Goal: Contribute content

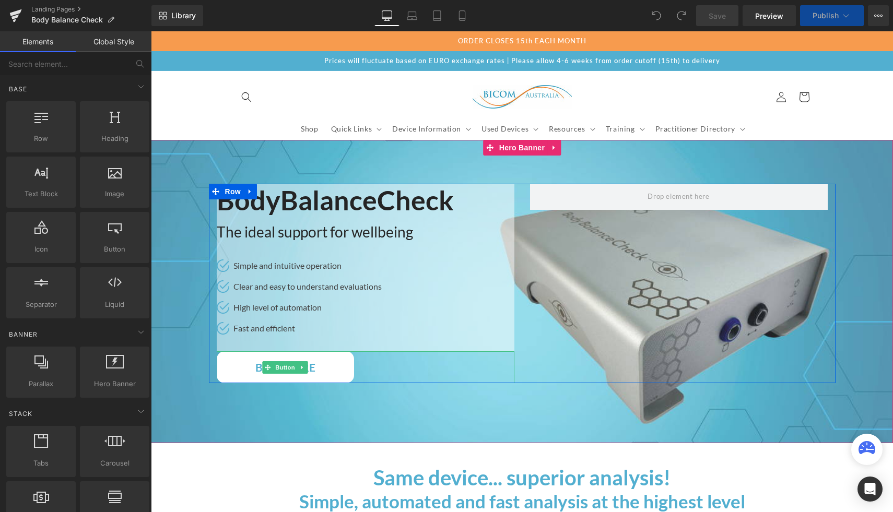
click at [271, 376] on link "BROCHURE" at bounding box center [285, 367] width 137 height 32
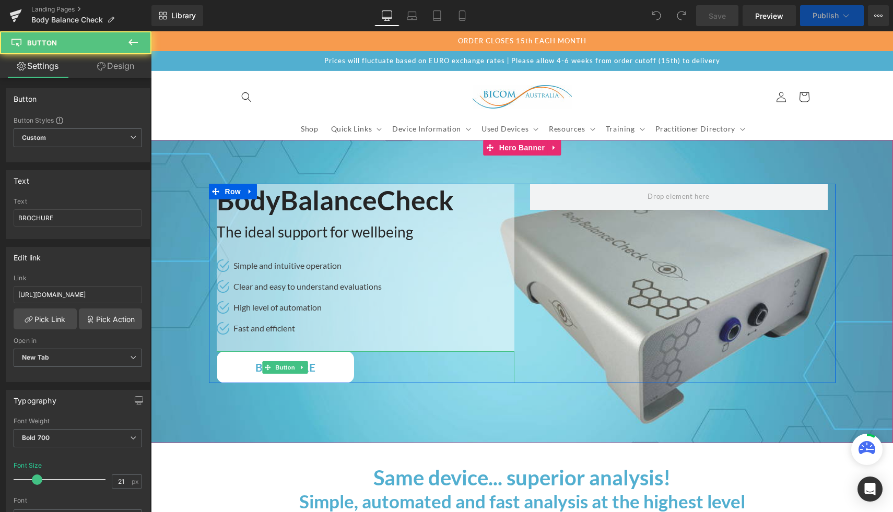
click at [271, 376] on link "BROCHURE" at bounding box center [285, 367] width 137 height 32
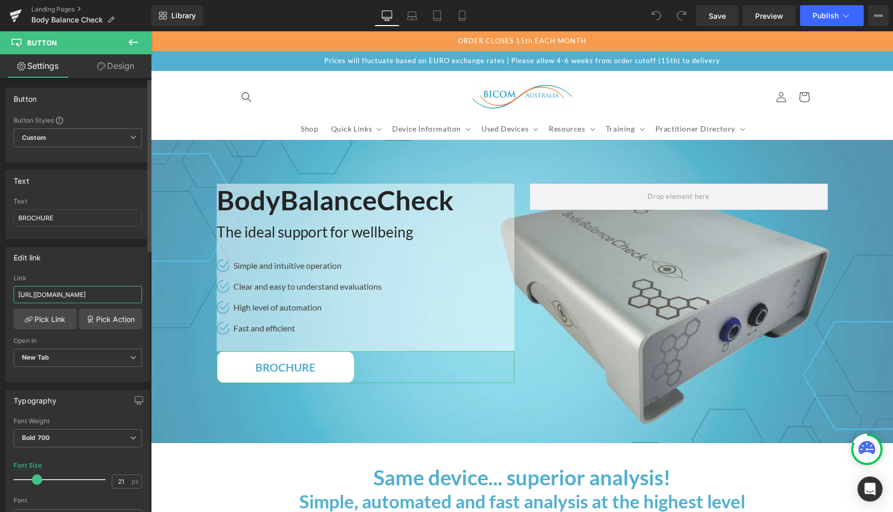
click at [79, 293] on input "[URL][DOMAIN_NAME]" at bounding box center [78, 294] width 128 height 17
click at [282, 369] on span "Button" at bounding box center [285, 367] width 24 height 13
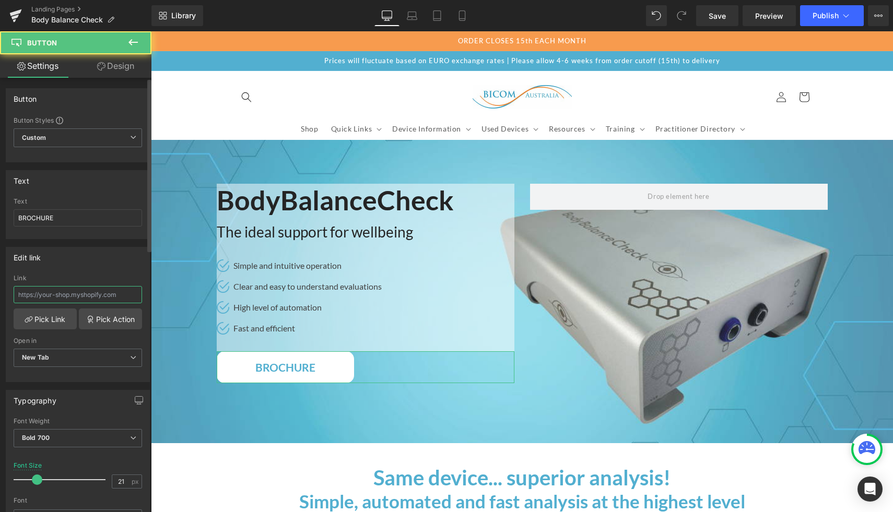
click at [47, 294] on input "text" at bounding box center [78, 294] width 128 height 17
paste input "[URL][DOMAIN_NAME]"
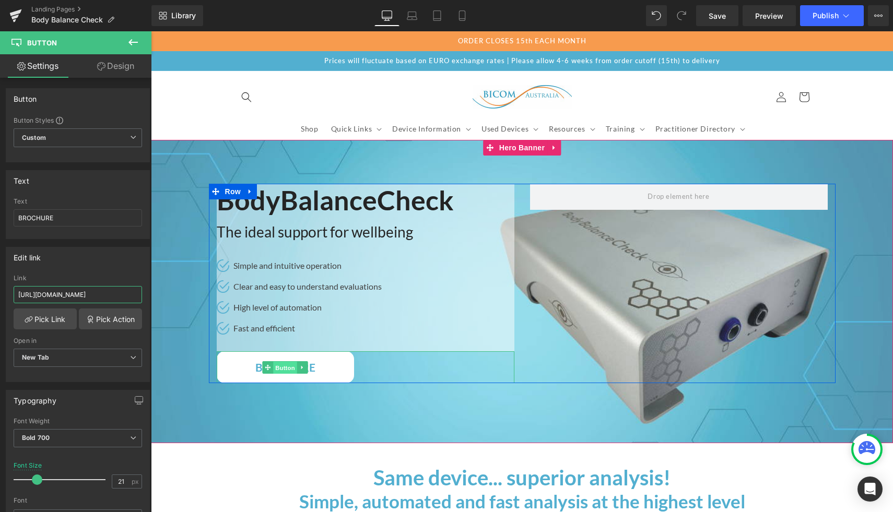
click at [285, 367] on span "Button" at bounding box center [285, 367] width 24 height 13
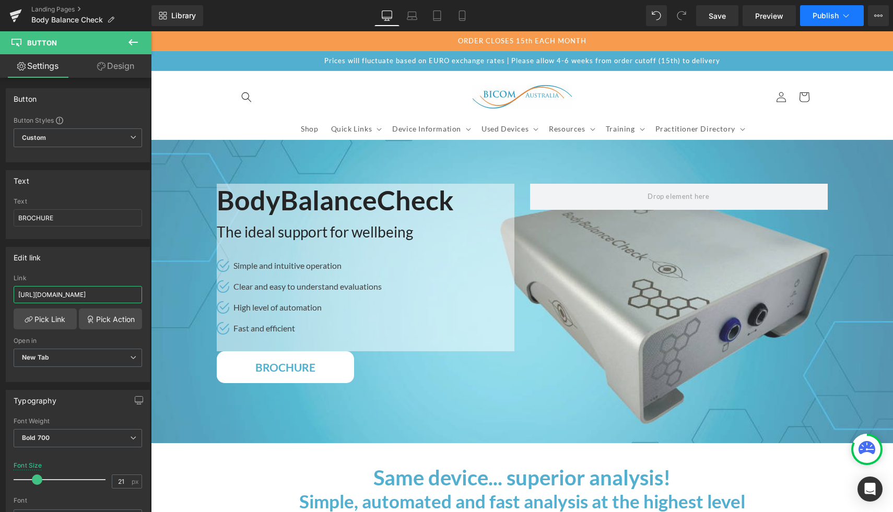
type input "[URL][DOMAIN_NAME]"
click at [834, 6] on button "Publish" at bounding box center [832, 15] width 64 height 21
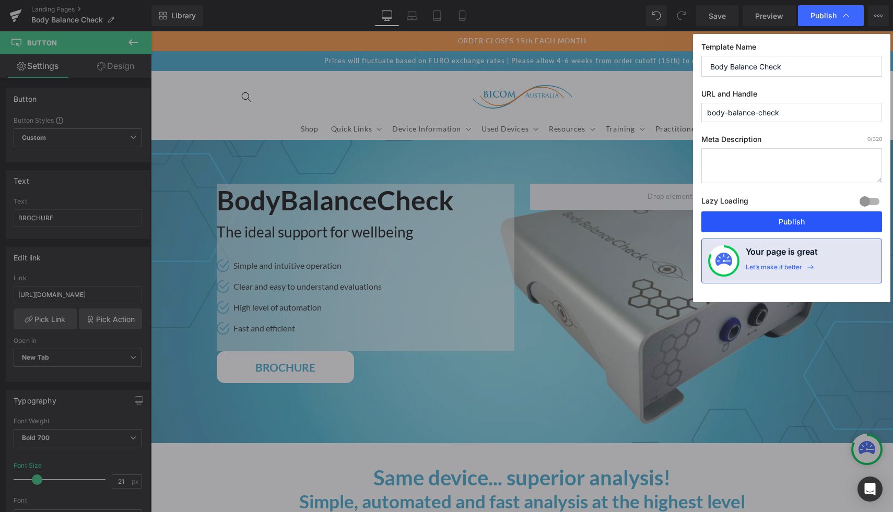
click at [765, 225] on button "Publish" at bounding box center [791, 221] width 181 height 21
